Goal: Use online tool/utility: Utilize a website feature to perform a specific function

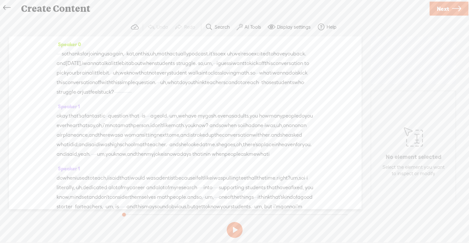
click at [67, 55] on span "so" at bounding box center [64, 54] width 5 height 10
click at [56, 54] on div "Speaker 0 · · · · so thanks for joining us again, · · kat, on this, uh, math ac…" at bounding box center [185, 122] width 353 height 173
click at [59, 53] on span "·" at bounding box center [58, 54] width 1 height 10
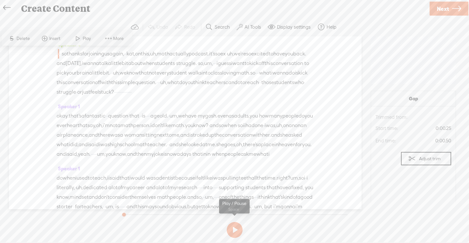
click at [232, 227] on button at bounding box center [235, 230] width 16 height 16
click at [242, 32] on button "AI Tools" at bounding box center [249, 27] width 31 height 13
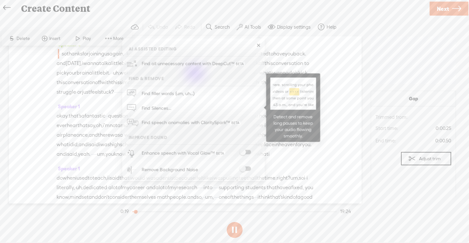
click at [162, 106] on span "Find Silences..." at bounding box center [156, 108] width 34 height 14
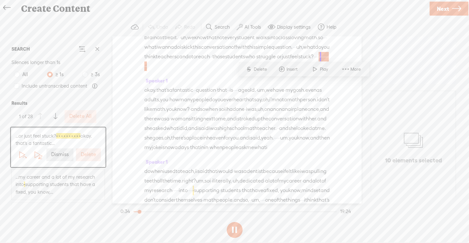
scroll to position [51, 0]
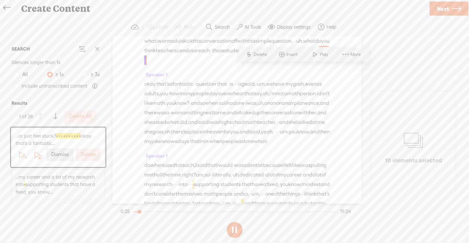
click at [73, 115] on label "Delete All" at bounding box center [80, 116] width 22 height 7
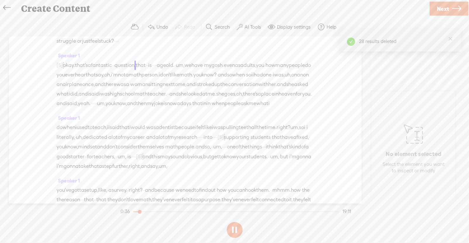
scroll to position [0, 0]
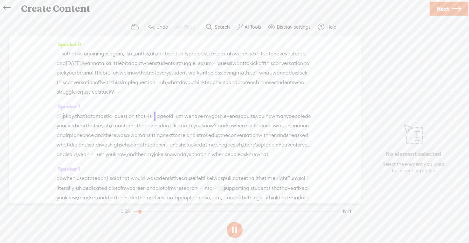
click at [62, 54] on span "·" at bounding box center [60, 54] width 1 height 10
click at [87, 41] on span "Play" at bounding box center [90, 38] width 10 height 6
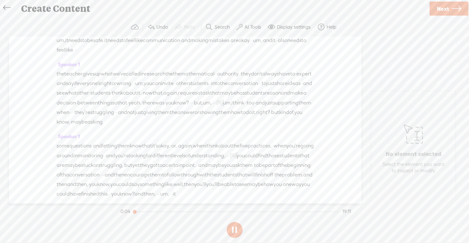
scroll to position [306, 0]
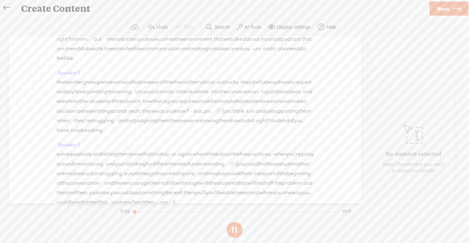
click at [252, 25] on label "AI Tools" at bounding box center [252, 27] width 17 height 6
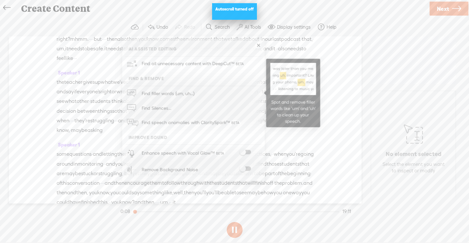
click at [167, 91] on span "Find filler words (um, uh...)" at bounding box center [167, 93] width 57 height 14
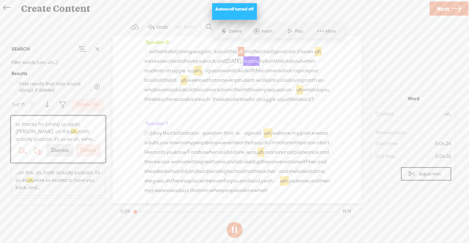
scroll to position [0, 0]
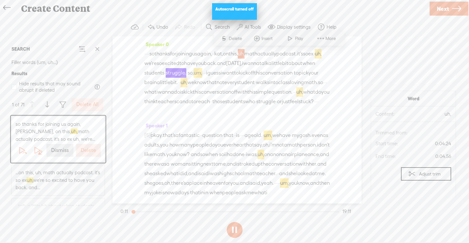
click at [92, 107] on label "Delete All" at bounding box center [87, 104] width 22 height 7
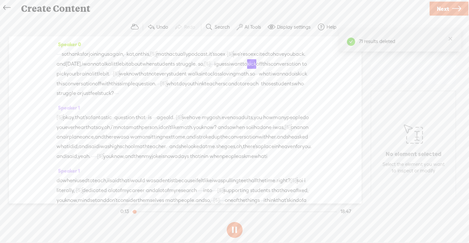
click at [67, 53] on span "so" at bounding box center [64, 54] width 5 height 10
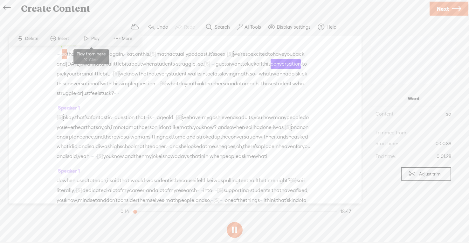
click at [85, 38] on span at bounding box center [87, 38] width 10 height 11
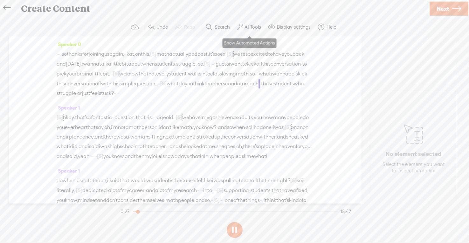
click at [253, 24] on label "AI Tools" at bounding box center [252, 27] width 17 height 6
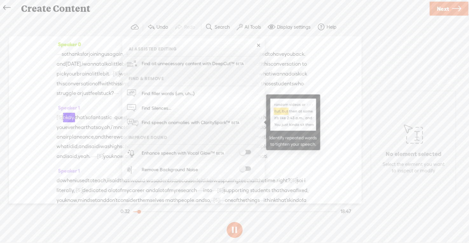
click at [163, 122] on span "Find speech anomalies with ClaritySpark™" at bounding box center [190, 122] width 103 height 15
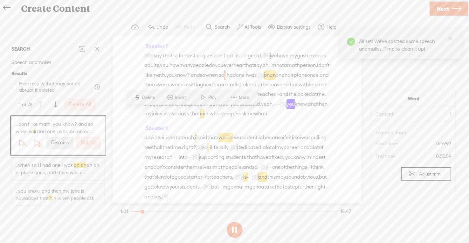
scroll to position [75, 0]
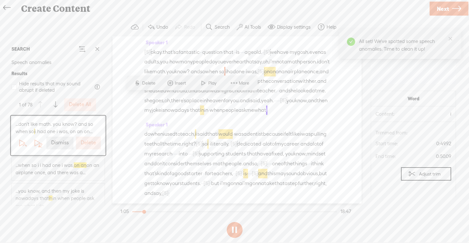
click at [79, 104] on label "Delete All" at bounding box center [80, 104] width 22 height 7
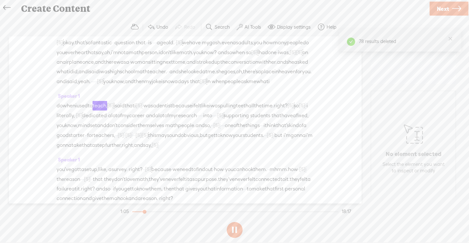
scroll to position [0, 0]
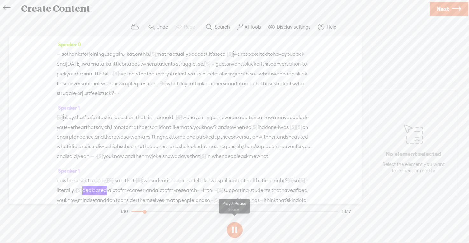
click at [233, 230] on button at bounding box center [235, 230] width 16 height 16
